Goal: Information Seeking & Learning: Learn about a topic

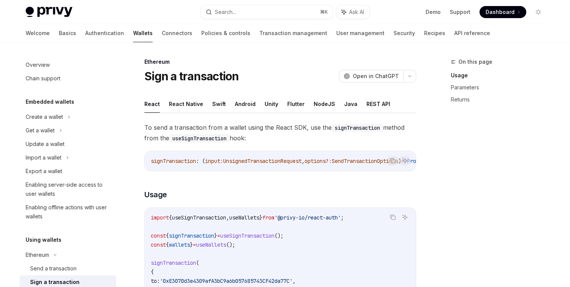
scroll to position [117, 0]
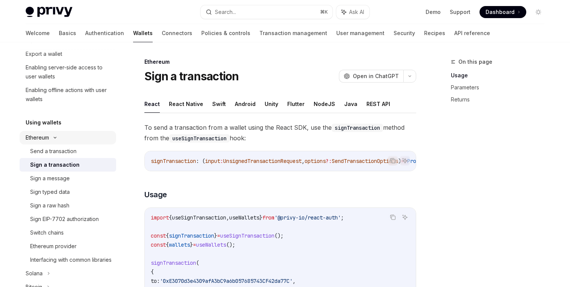
click at [58, 138] on icon at bounding box center [54, 137] width 9 height 3
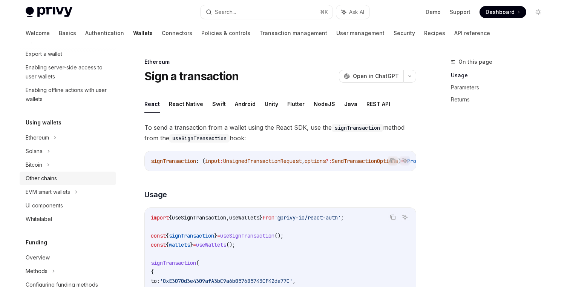
click at [57, 181] on div "Other chains" at bounding box center [41, 178] width 31 height 9
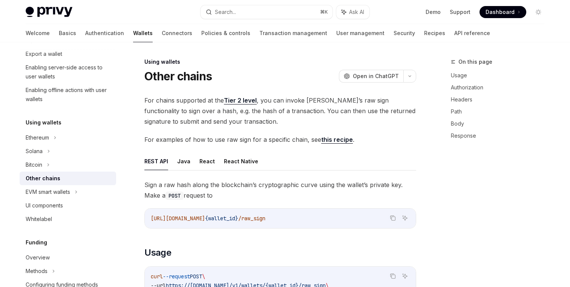
type textarea "*"
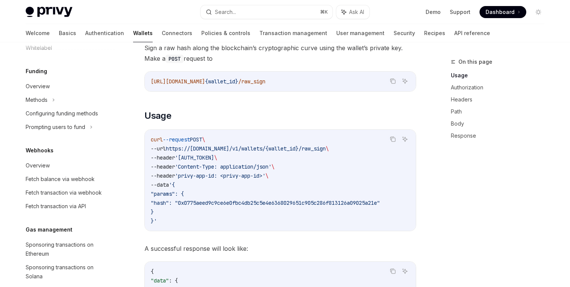
scroll to position [365, 0]
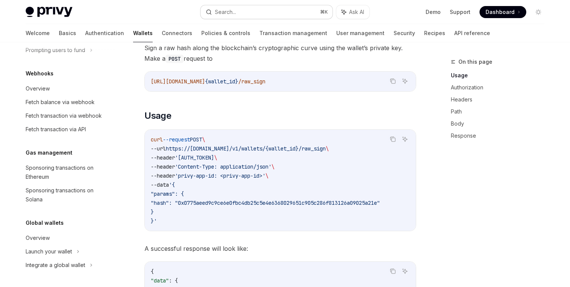
click at [245, 12] on button "Search... ⌘ K" at bounding box center [266, 12] width 132 height 14
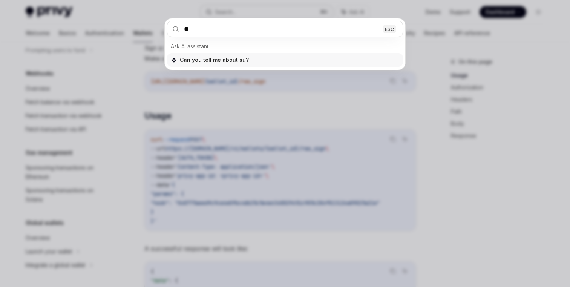
type input "***"
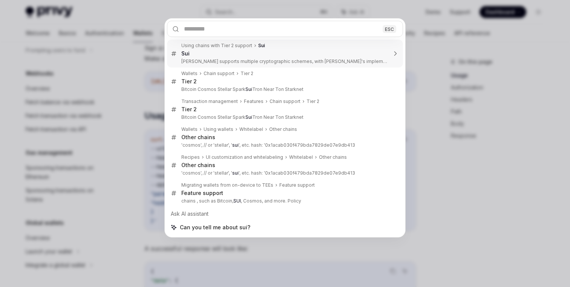
type textarea "*"
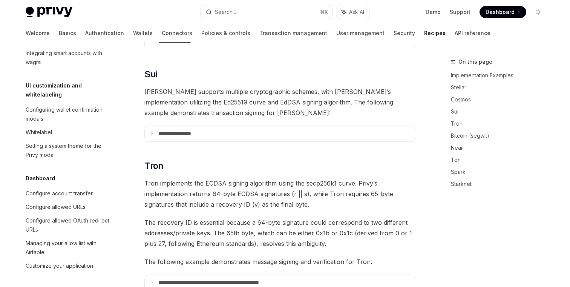
scroll to position [195, 0]
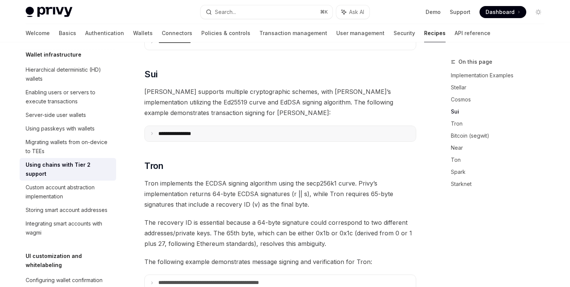
click at [198, 130] on p "**********" at bounding box center [183, 133] width 51 height 7
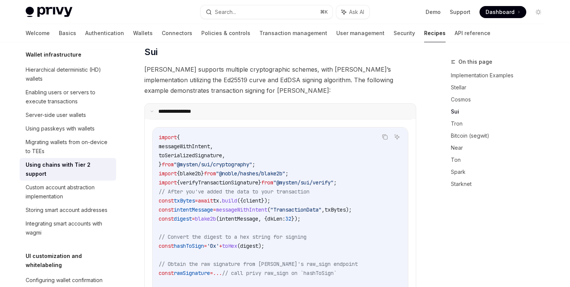
scroll to position [359, 0]
